Goal: Transaction & Acquisition: Purchase product/service

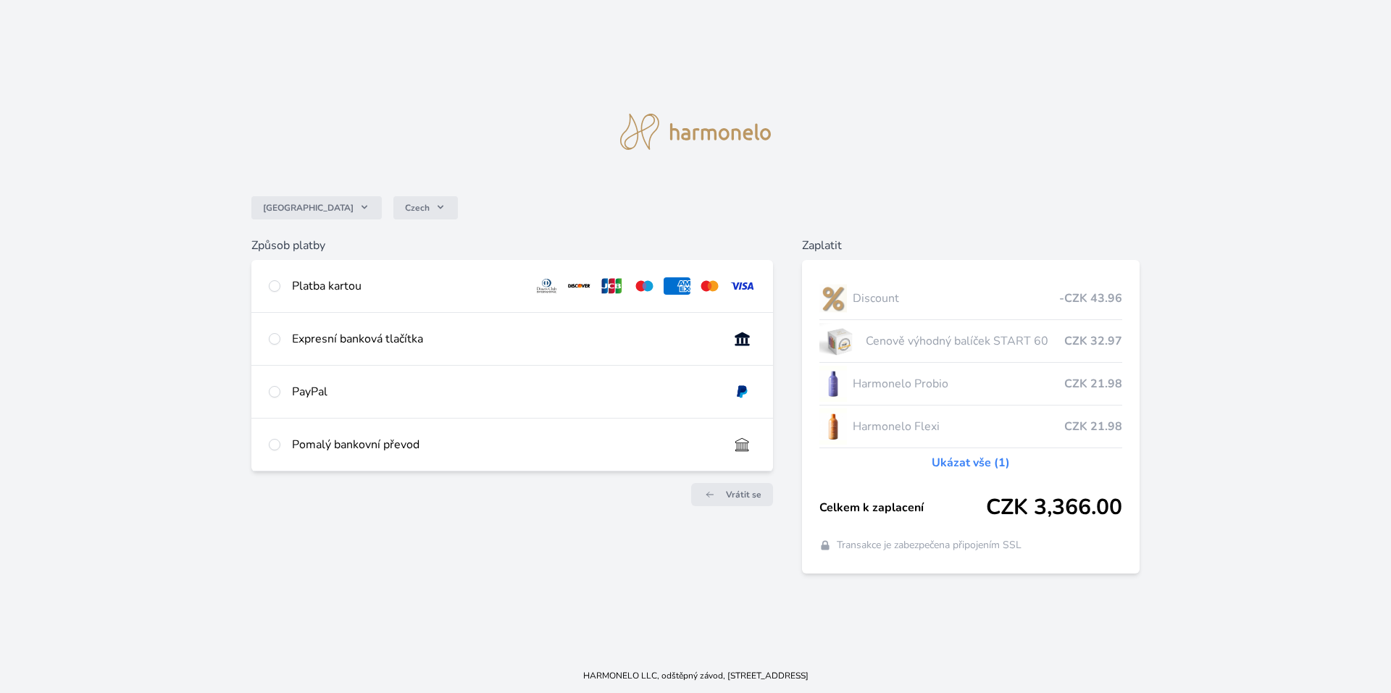
click at [345, 285] on div "Platba kartou" at bounding box center [407, 285] width 230 height 17
radio input "true"
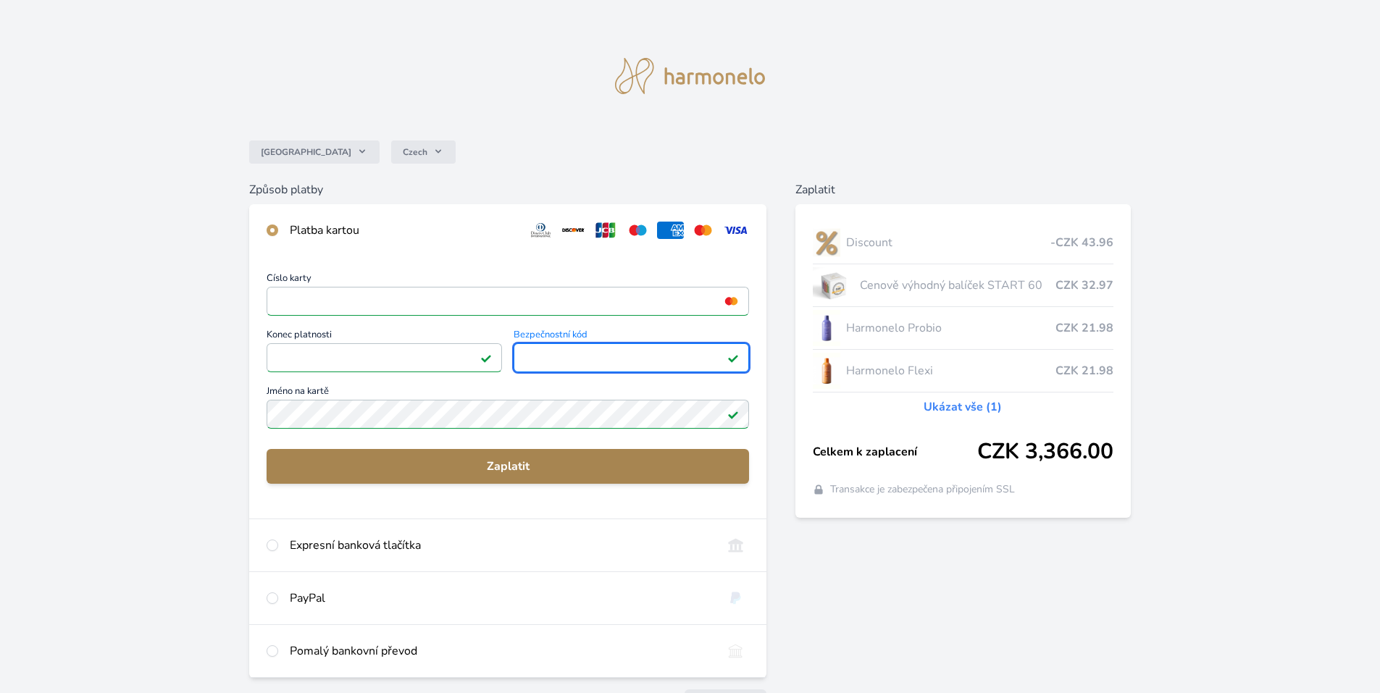
click at [521, 463] on span "Zaplatit" at bounding box center [507, 466] width 459 height 17
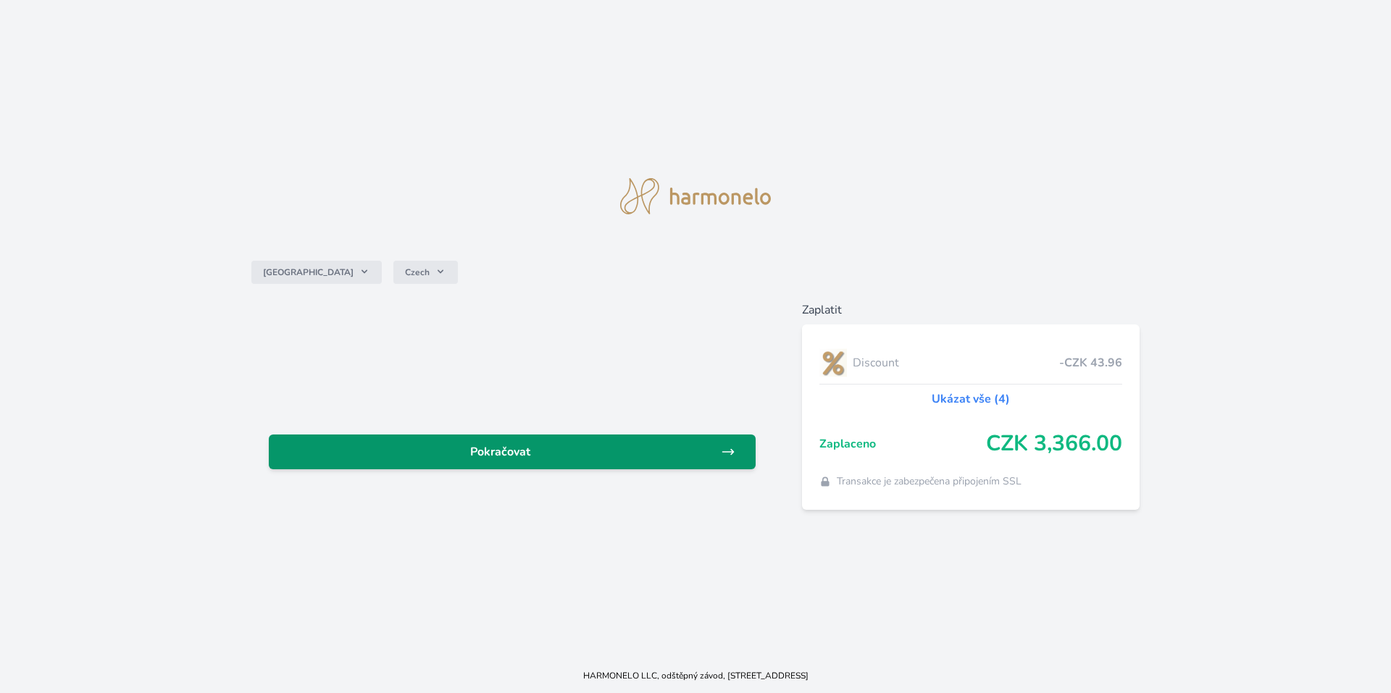
click at [601, 457] on span "Pokračovat" at bounding box center [500, 451] width 440 height 17
